Goal: Task Accomplishment & Management: Manage account settings

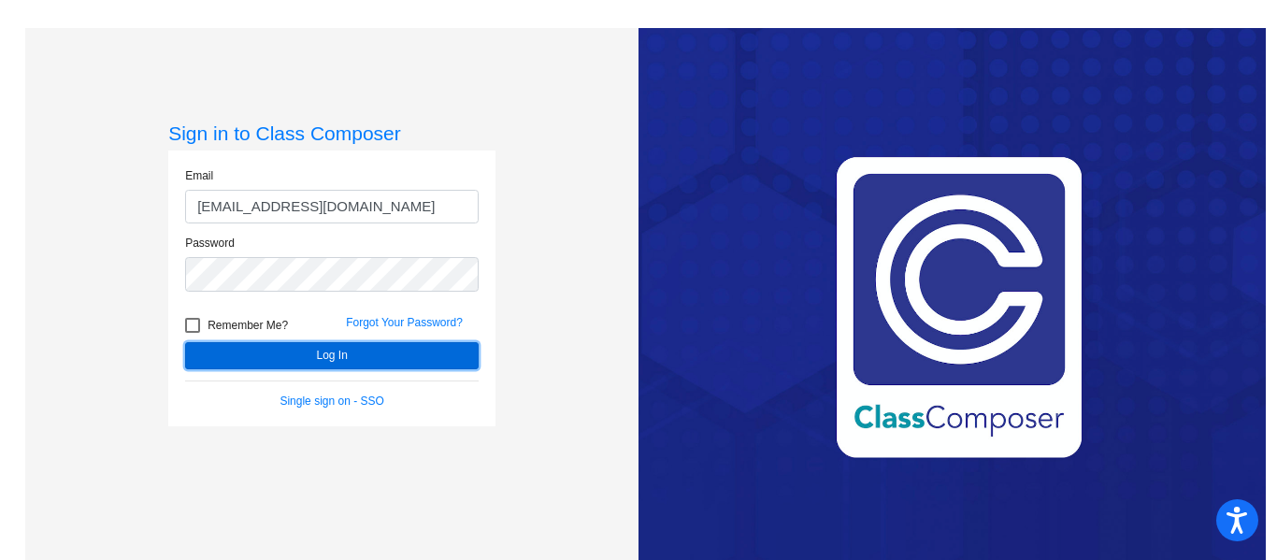
click at [342, 355] on button "Log In" at bounding box center [332, 355] width 294 height 27
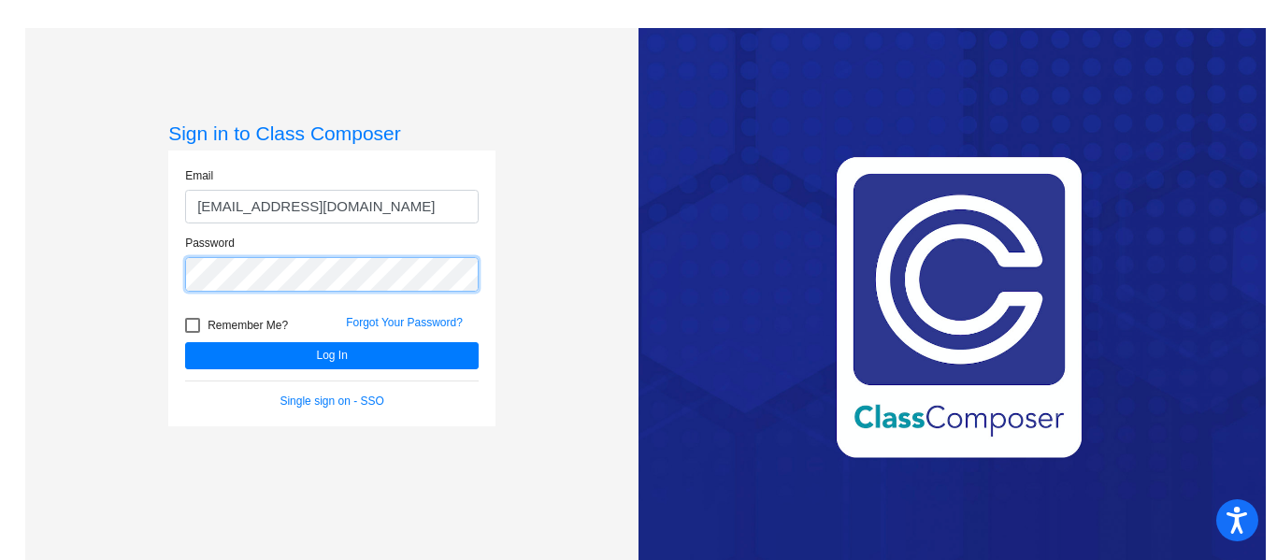
click at [185, 342] on button "Log In" at bounding box center [332, 355] width 294 height 27
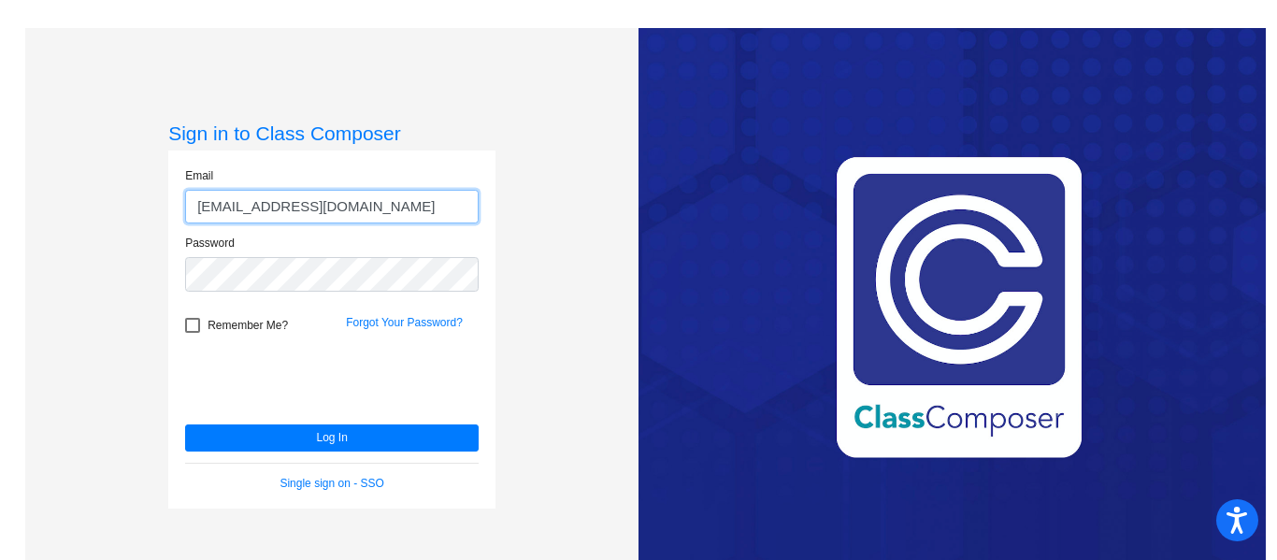
click at [374, 206] on input "[EMAIL_ADDRESS][DOMAIN_NAME]" at bounding box center [332, 207] width 294 height 35
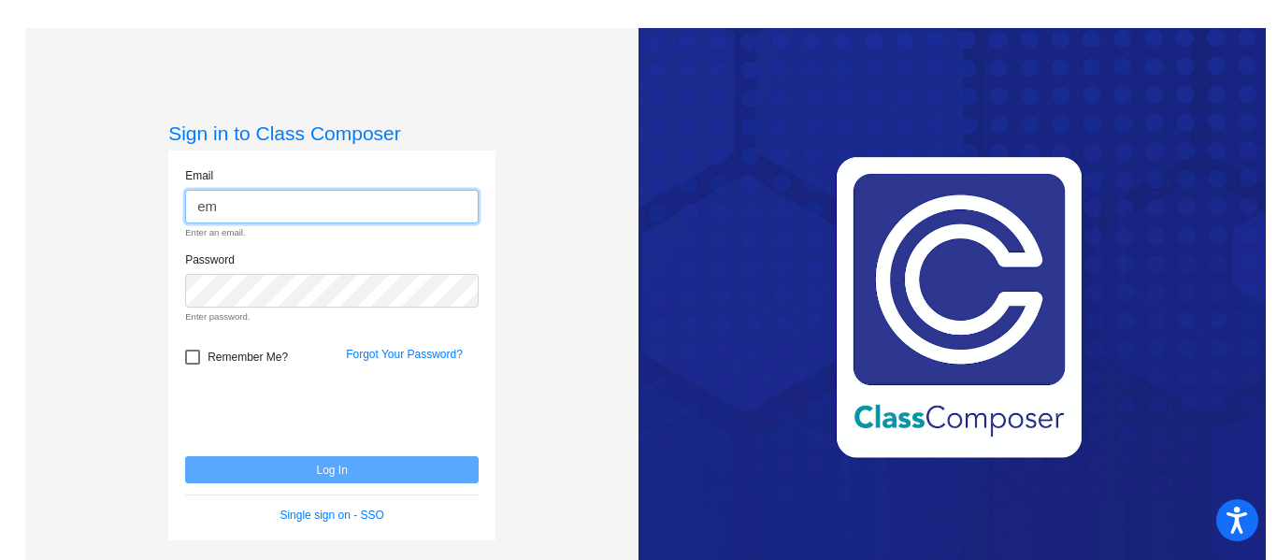
type input "e"
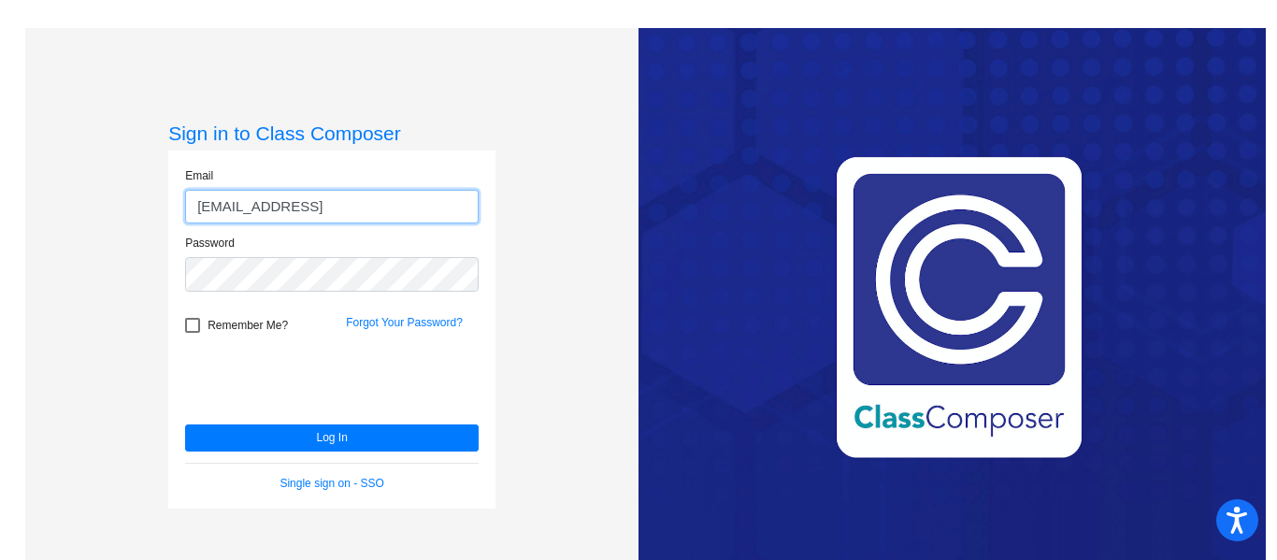
type input "[EMAIL_ADDRESS][DOMAIN_NAME]"
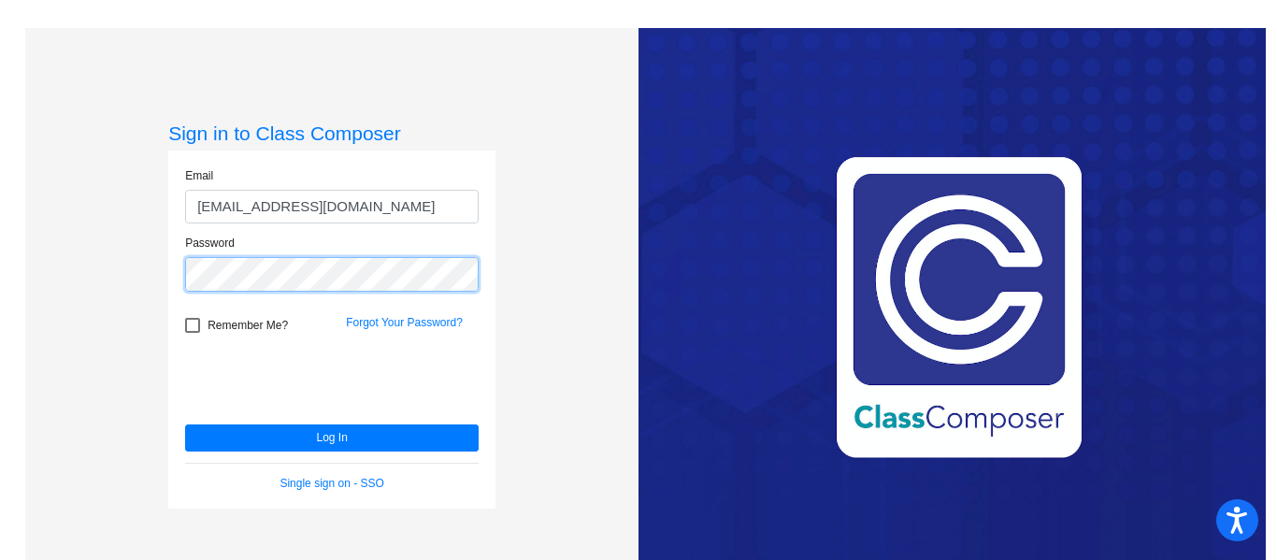
click at [185, 425] on button "Log In" at bounding box center [332, 438] width 294 height 27
